Goal: Browse casually: Explore the website without a specific task or goal

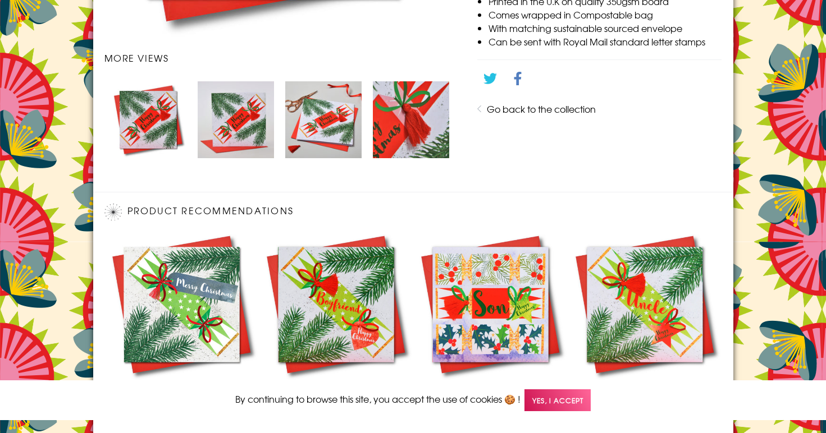
scroll to position [725, 0]
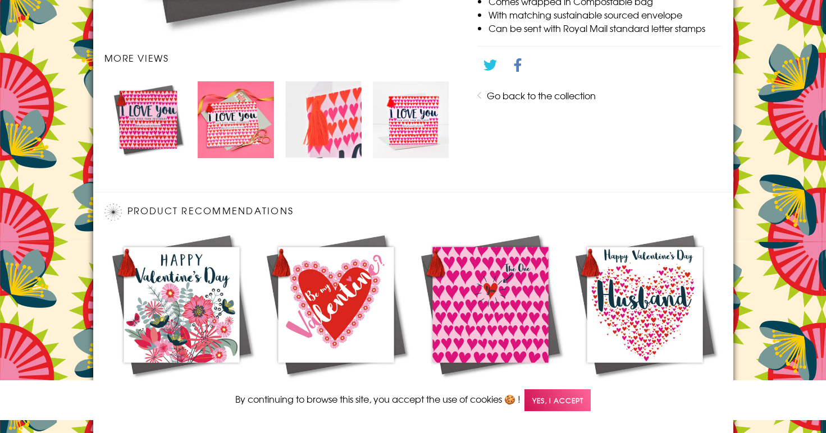
scroll to position [725, 0]
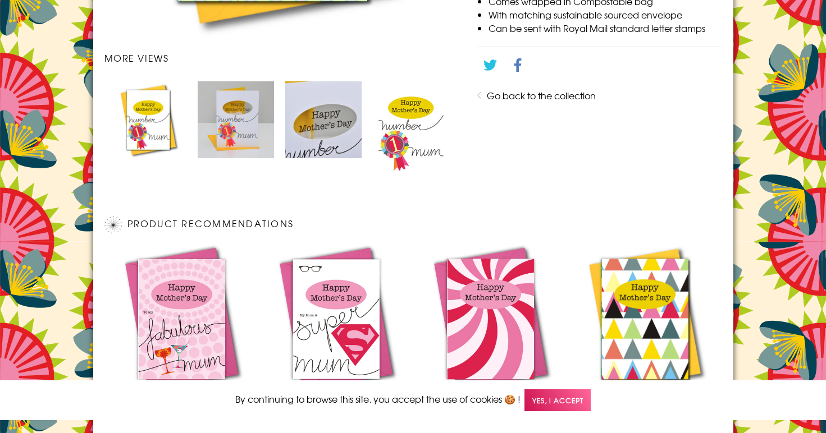
scroll to position [740, 0]
